Goal: Task Accomplishment & Management: Manage account settings

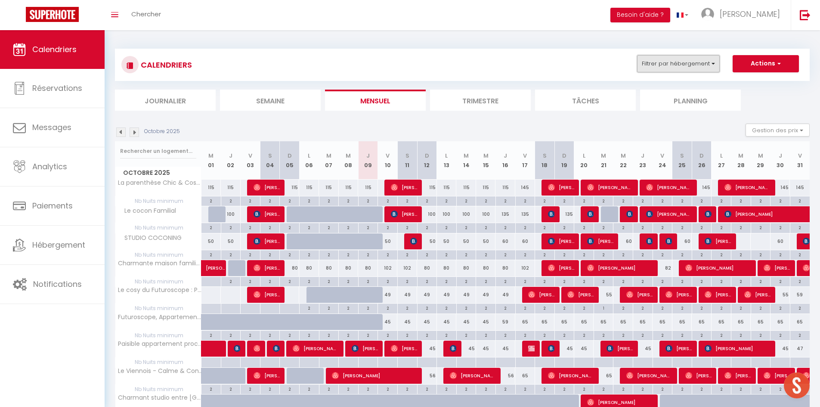
click at [708, 62] on button "Filtrer par hébergement" at bounding box center [678, 63] width 83 height 17
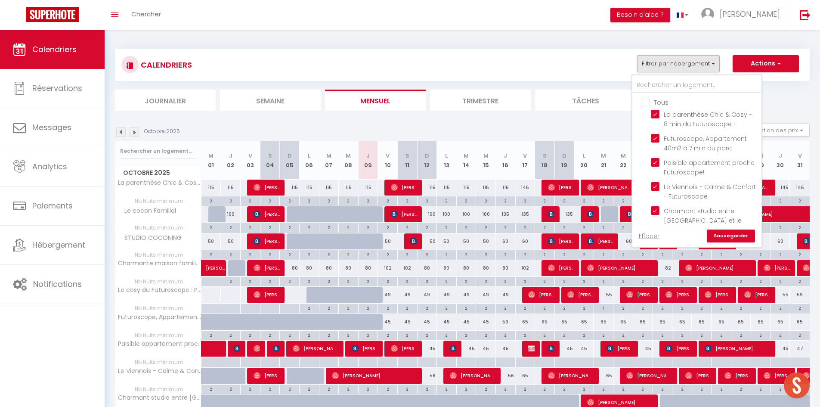
click at [647, 101] on input "Tous" at bounding box center [705, 101] width 129 height 9
click at [647, 100] on input "Tous" at bounding box center [705, 101] width 129 height 9
checkbox input "false"
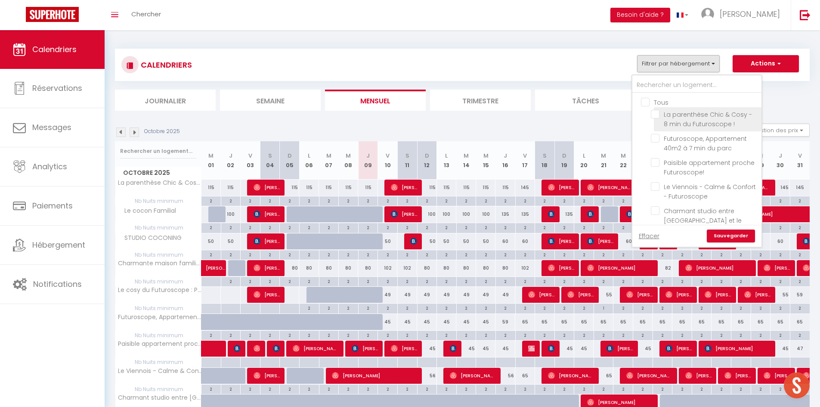
checkbox input "false"
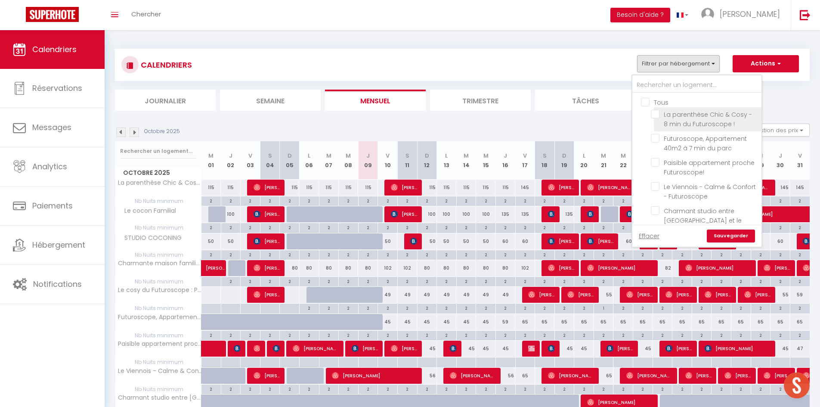
checkbox input "false"
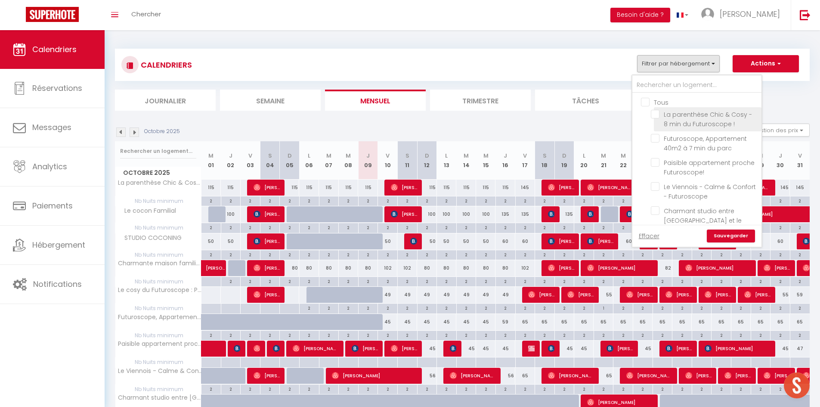
checkbox input "false"
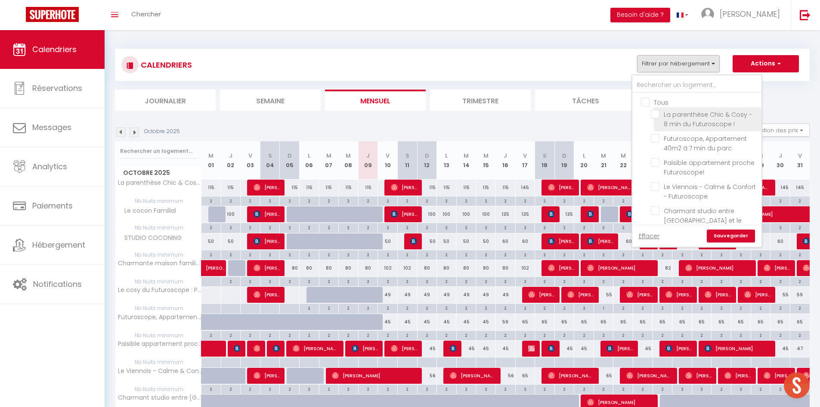
checkbox input "false"
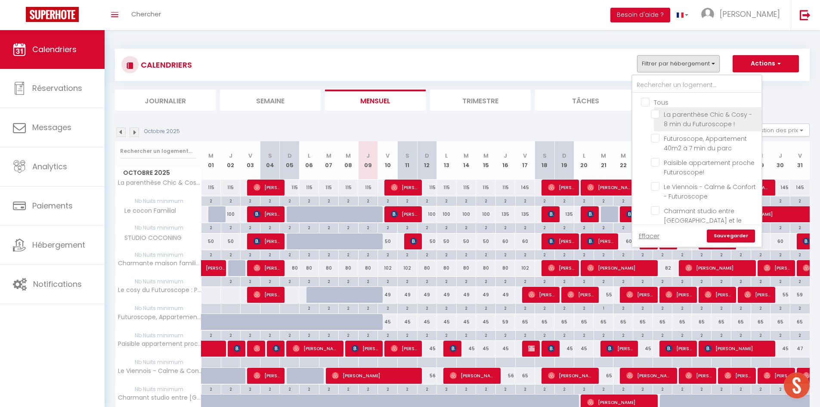
checkbox input "false"
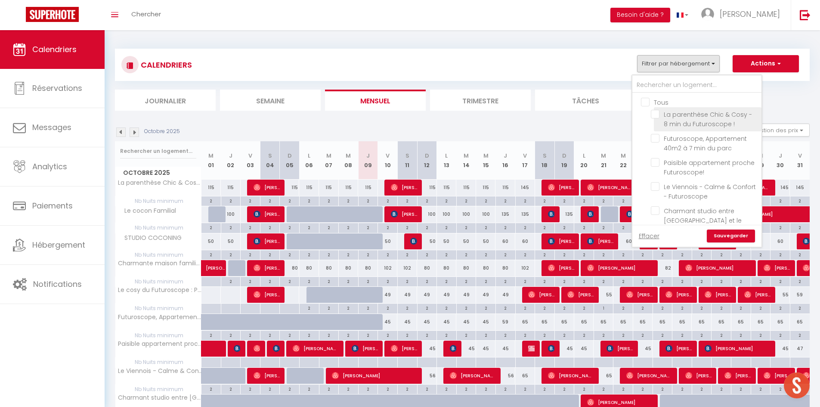
checkbox input "false"
click at [655, 93] on div at bounding box center [697, 84] width 129 height 18
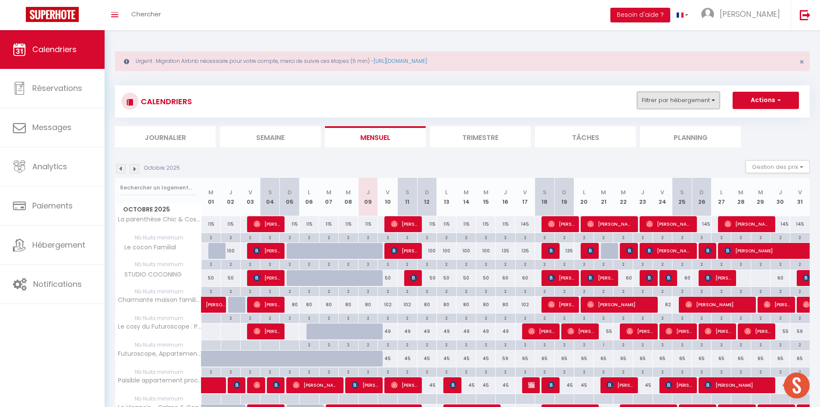
click at [650, 105] on button "Filtrer par hébergement" at bounding box center [678, 100] width 83 height 17
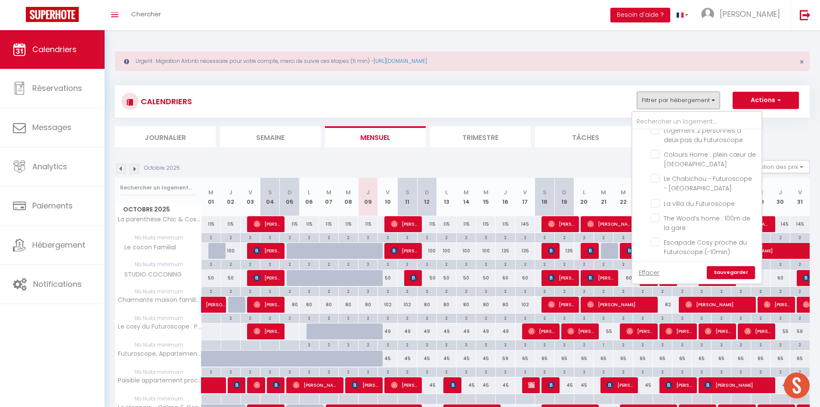
scroll to position [523, 0]
click at [658, 254] on input "Le cosy du Futuroscope : Parking gratuit" at bounding box center [705, 258] width 108 height 9
checkbox input "true"
click at [740, 269] on link "Sauvegarder" at bounding box center [731, 272] width 48 height 13
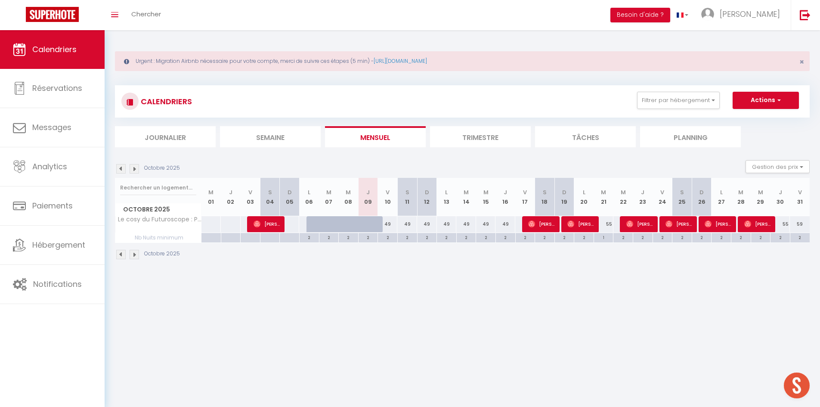
click at [132, 171] on img at bounding box center [134, 168] width 9 height 9
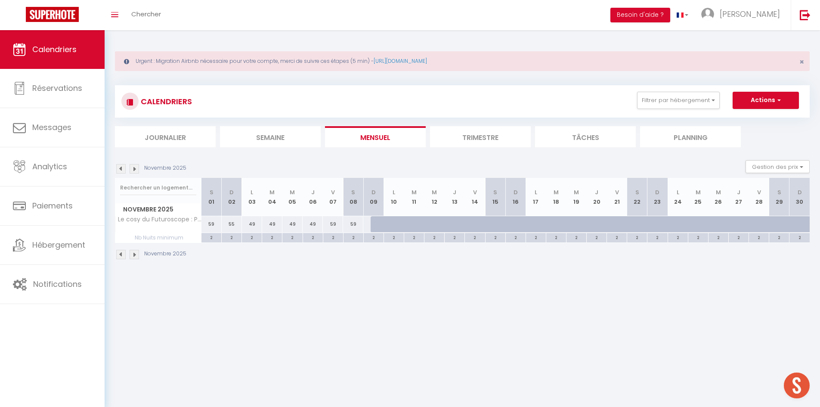
click at [135, 172] on img at bounding box center [134, 168] width 9 height 9
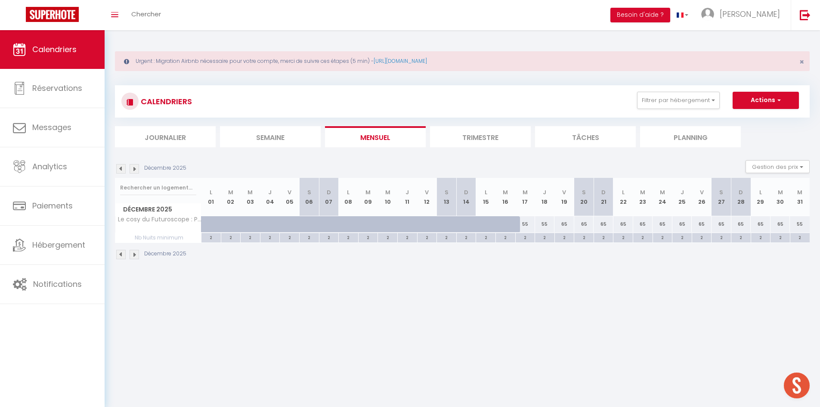
click at [527, 223] on div "55" at bounding box center [525, 224] width 20 height 16
type input "55"
type input "Mer 17 Décembre 2025"
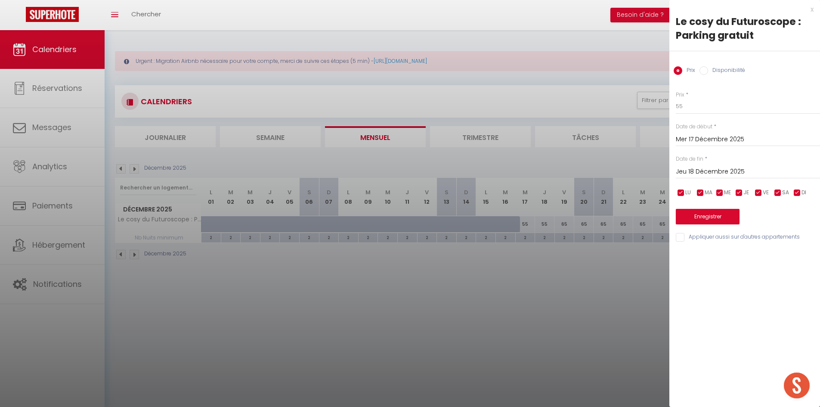
click at [717, 169] on input "Jeu 18 Décembre 2025" at bounding box center [748, 171] width 144 height 11
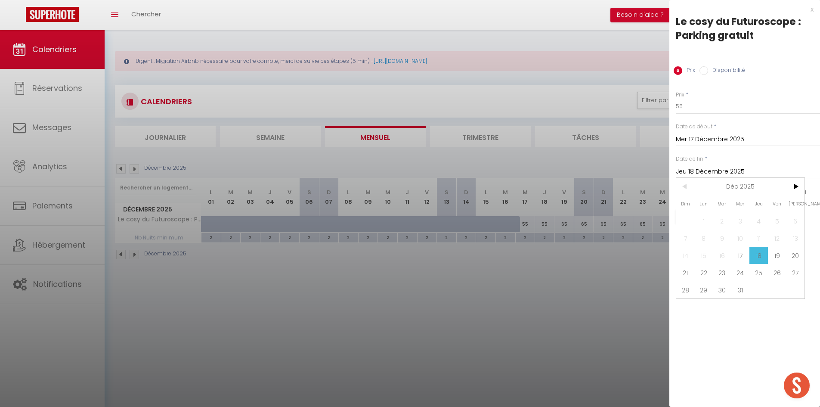
drag, startPoint x: 771, startPoint y: 254, endPoint x: 742, endPoint y: 230, distance: 37.9
click at [771, 254] on span "19" at bounding box center [777, 255] width 19 height 17
type input "[DATE]"
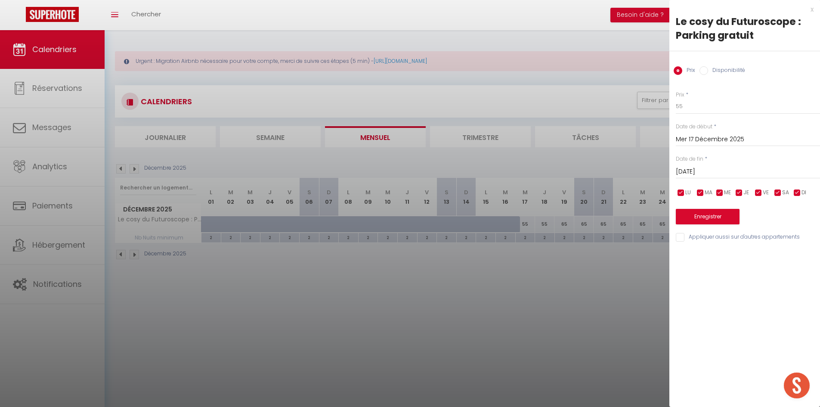
click at [710, 79] on div "Prix Disponibilité" at bounding box center [745, 65] width 151 height 29
click at [713, 71] on label "Disponibilité" at bounding box center [726, 70] width 37 height 9
click at [708, 71] on input "Disponibilité" at bounding box center [704, 70] width 9 height 9
radio input "true"
radio input "false"
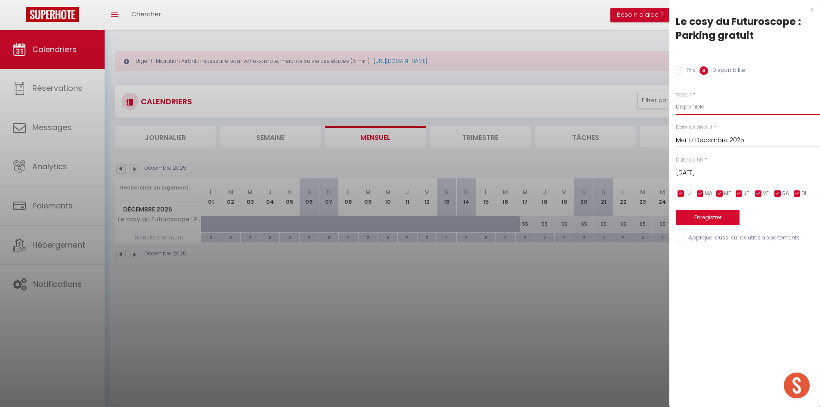
click at [706, 112] on select "Disponible Indisponible" at bounding box center [748, 107] width 144 height 16
select select "0"
click at [676, 99] on select "Disponible Indisponible" at bounding box center [748, 107] width 144 height 16
click at [697, 216] on button "Enregistrer" at bounding box center [708, 218] width 64 height 16
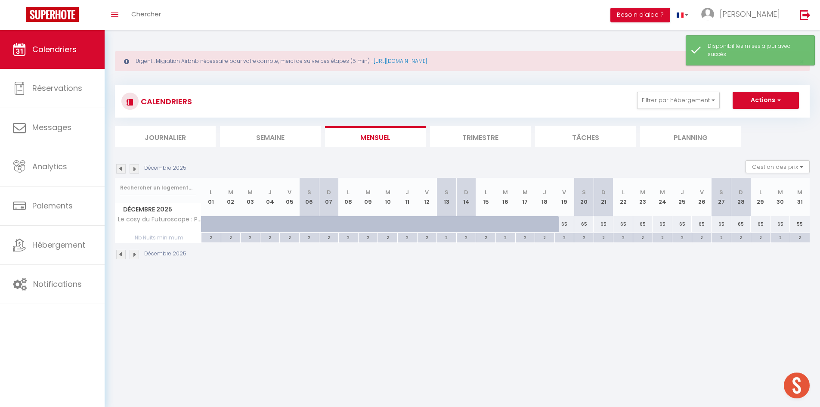
click at [496, 309] on body "🟢 Des questions ou besoin d'assistance pour la migration AirBnB? Prenez rdv >>>…" at bounding box center [410, 233] width 820 height 407
click at [119, 170] on img at bounding box center [120, 168] width 9 height 9
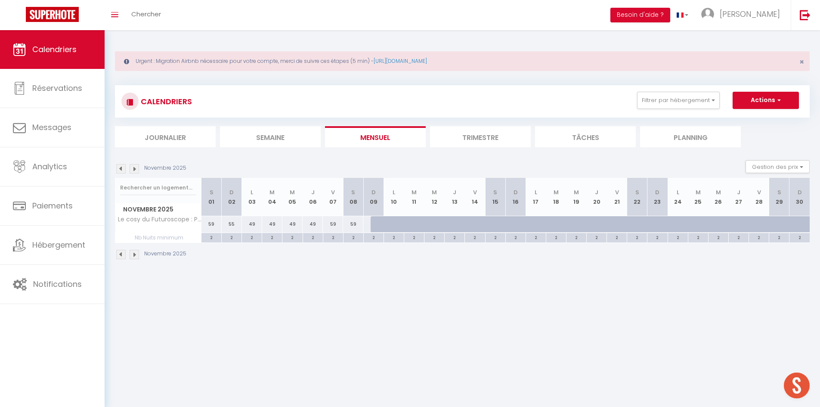
click at [118, 171] on img at bounding box center [120, 168] width 9 height 9
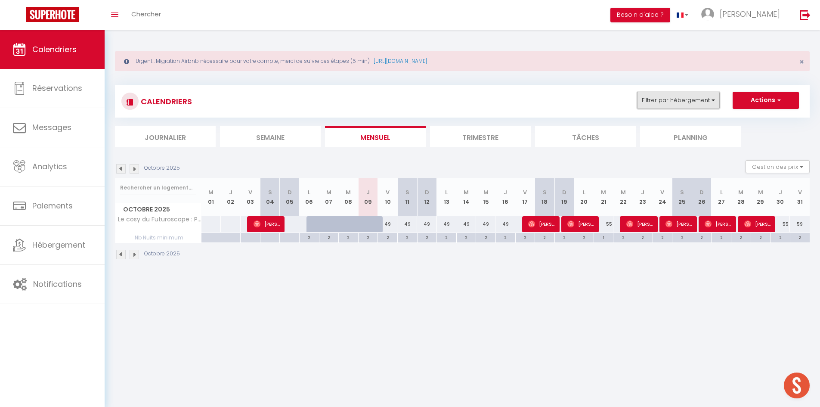
click at [700, 102] on button "Filtrer par hébergement" at bounding box center [678, 100] width 83 height 17
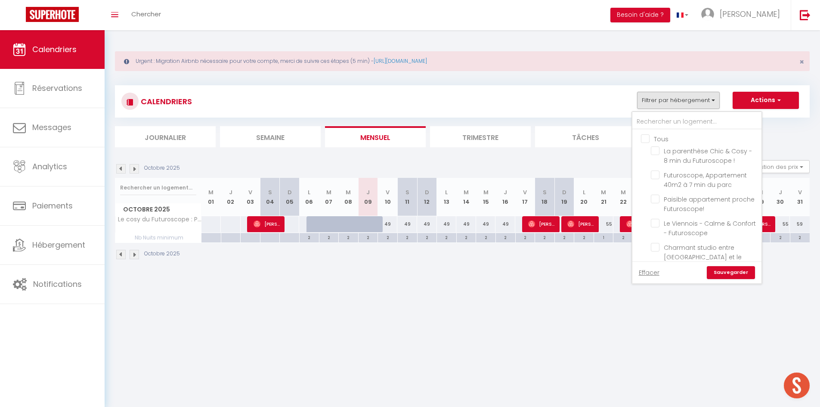
click at [676, 134] on input "Tous" at bounding box center [705, 138] width 129 height 9
checkbox input "true"
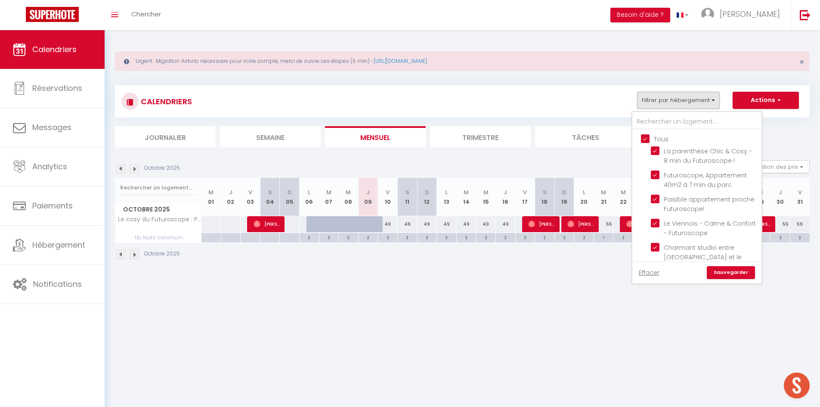
checkbox input "true"
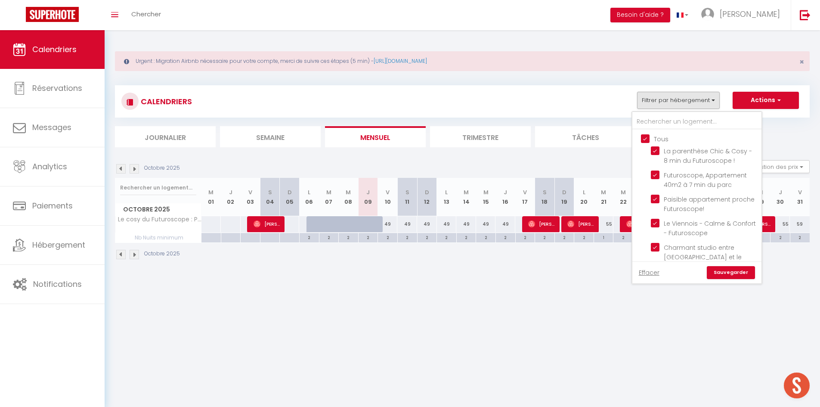
checkbox input "true"
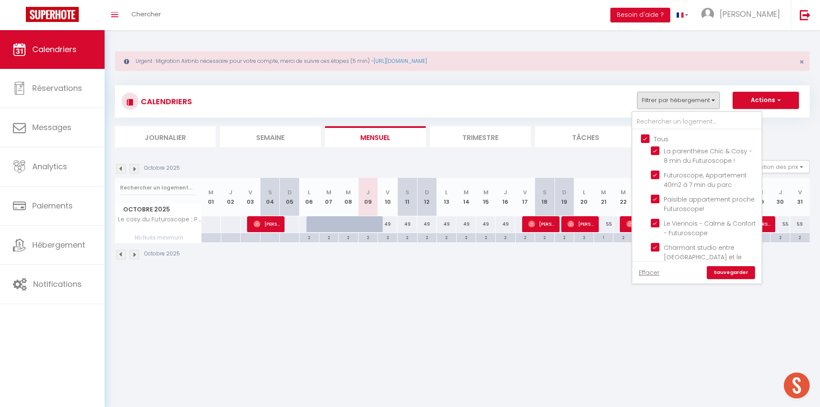
checkbox input "true"
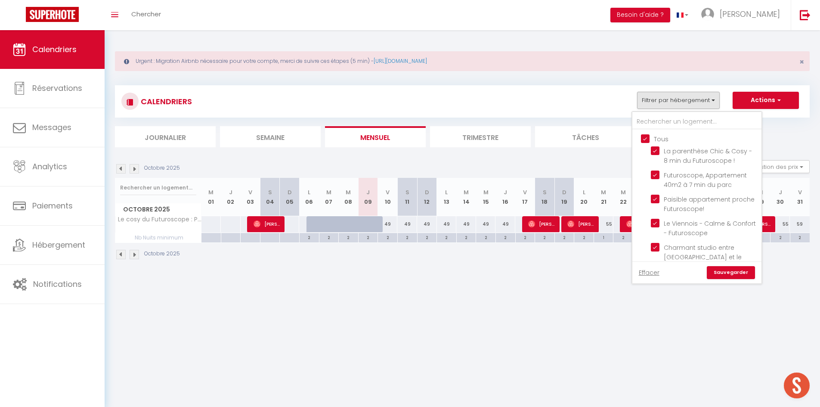
checkbox input "true"
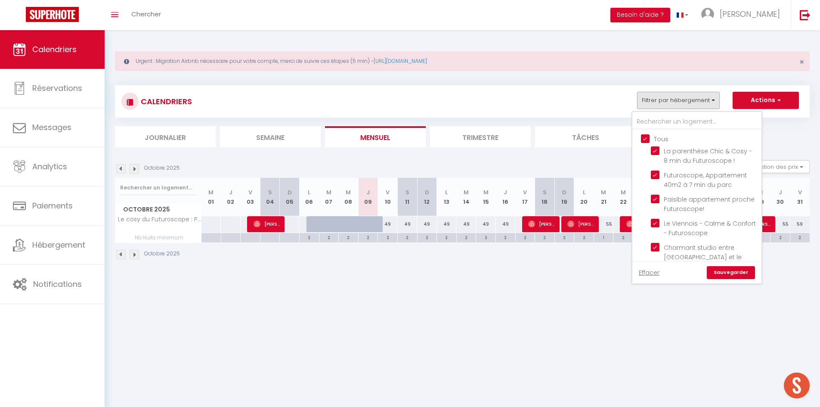
checkbox input "true"
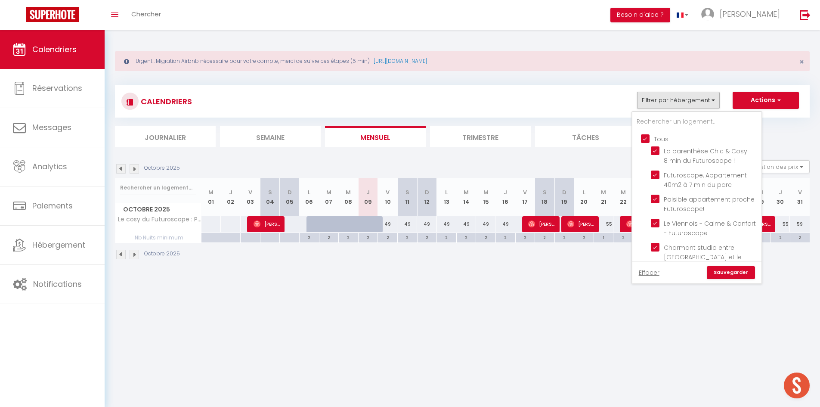
click at [741, 273] on link "Sauvegarder" at bounding box center [731, 272] width 48 height 13
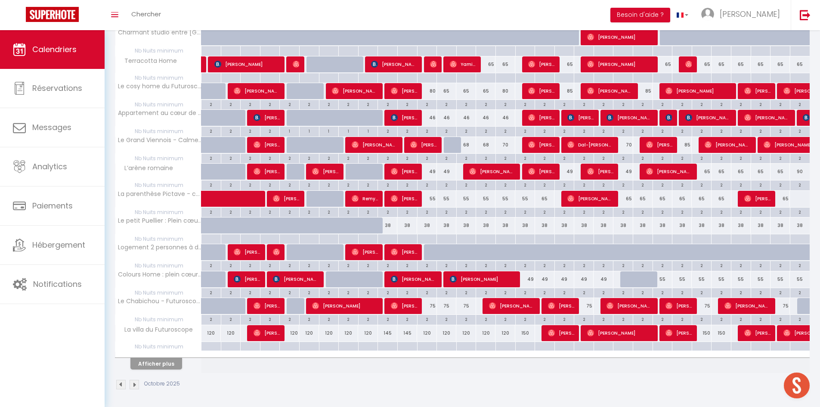
scroll to position [403, 0]
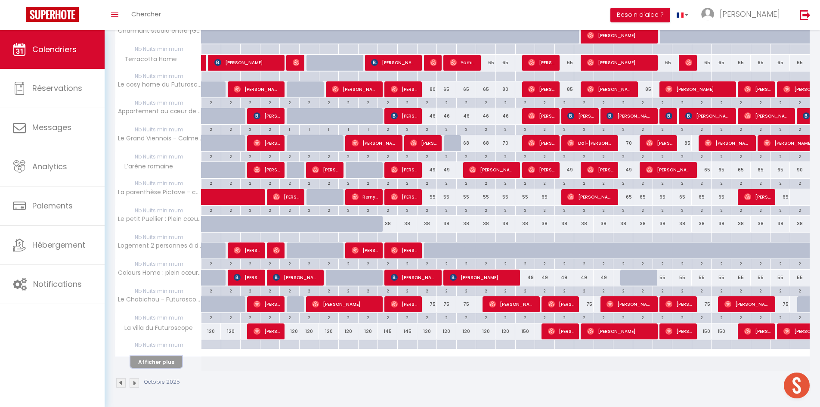
drag, startPoint x: 159, startPoint y: 364, endPoint x: 165, endPoint y: 329, distance: 36.2
click at [159, 364] on button "Afficher plus" at bounding box center [156, 362] width 52 height 12
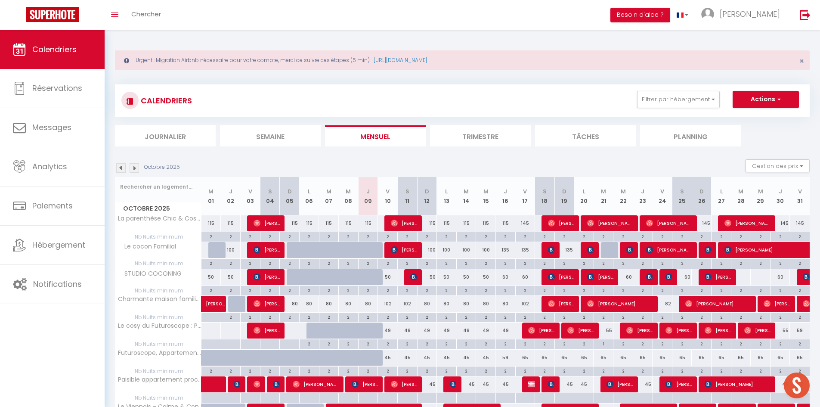
scroll to position [0, 0]
